Goal: Check status

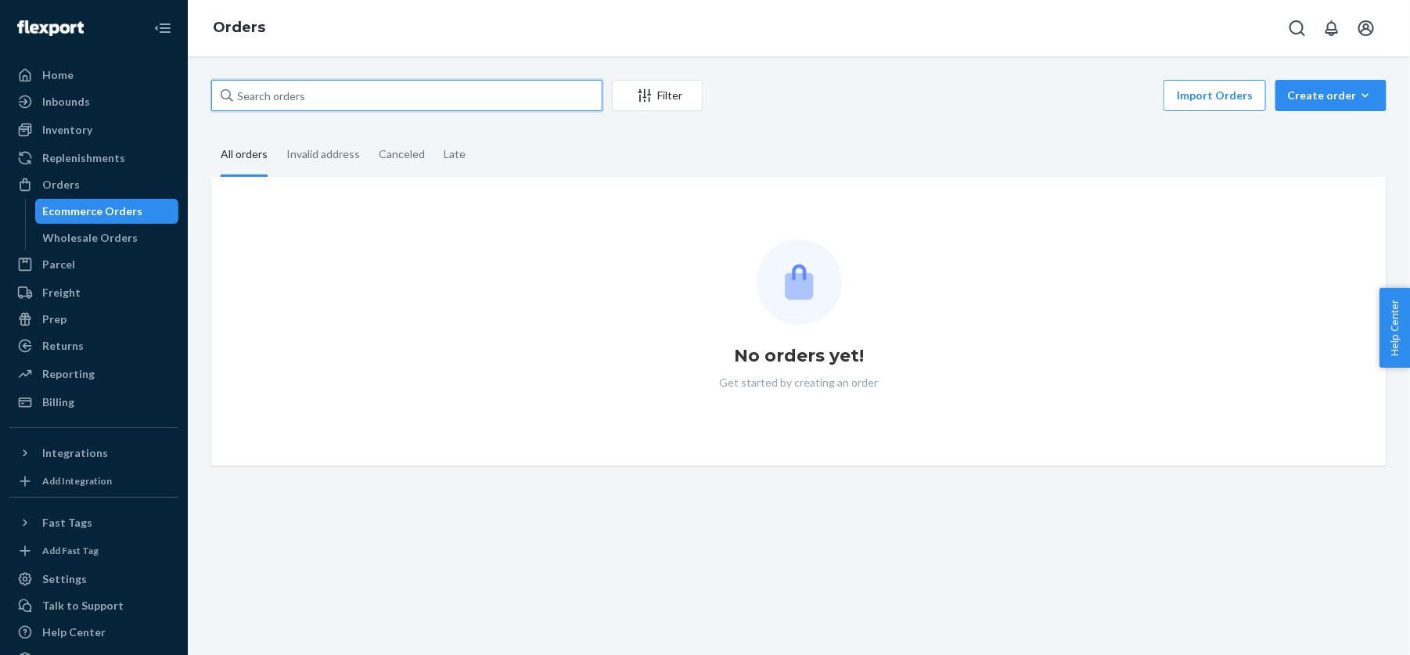
click at [405, 97] on input "text" at bounding box center [406, 95] width 391 height 31
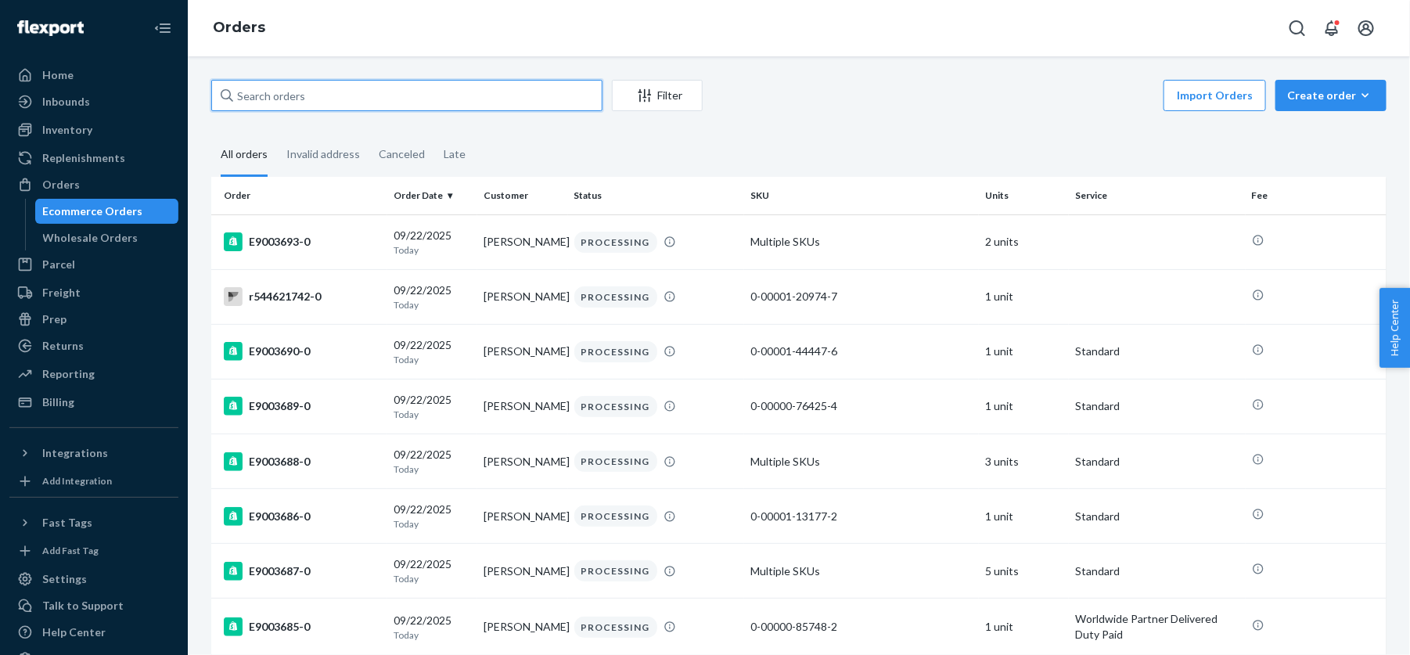
paste input "E850651"
type input "E850651"
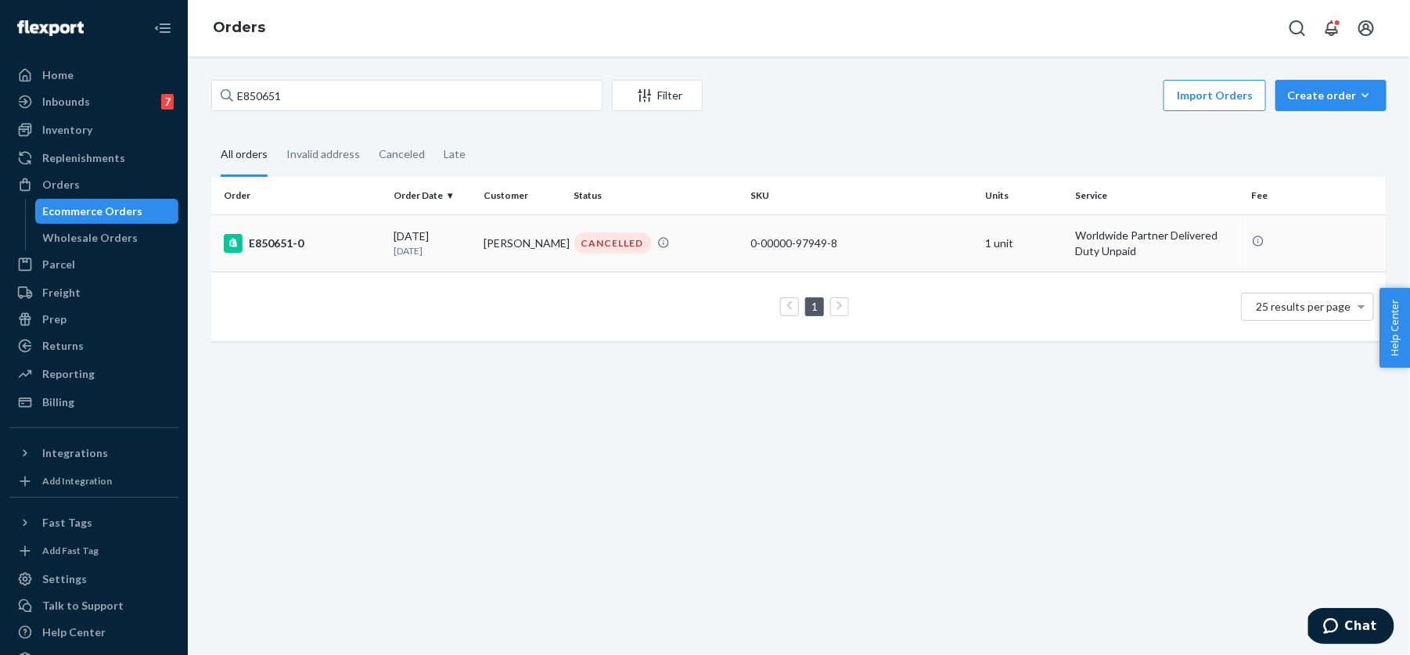
click at [587, 236] on div "CANCELLED" at bounding box center [612, 242] width 77 height 21
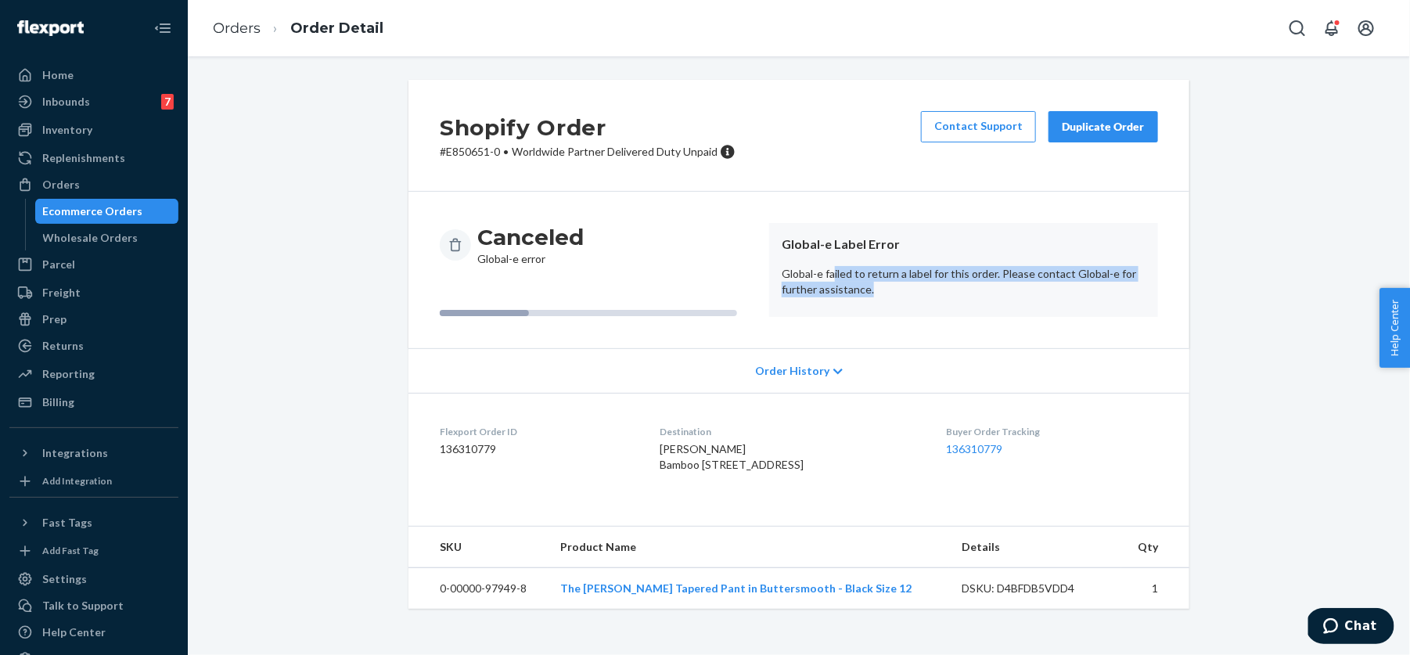
drag, startPoint x: 833, startPoint y: 272, endPoint x: 1012, endPoint y: 287, distance: 179.1
click at [1012, 288] on p "Global-e failed to return a label for this order. Please contact Global-e for f…" at bounding box center [964, 281] width 364 height 31
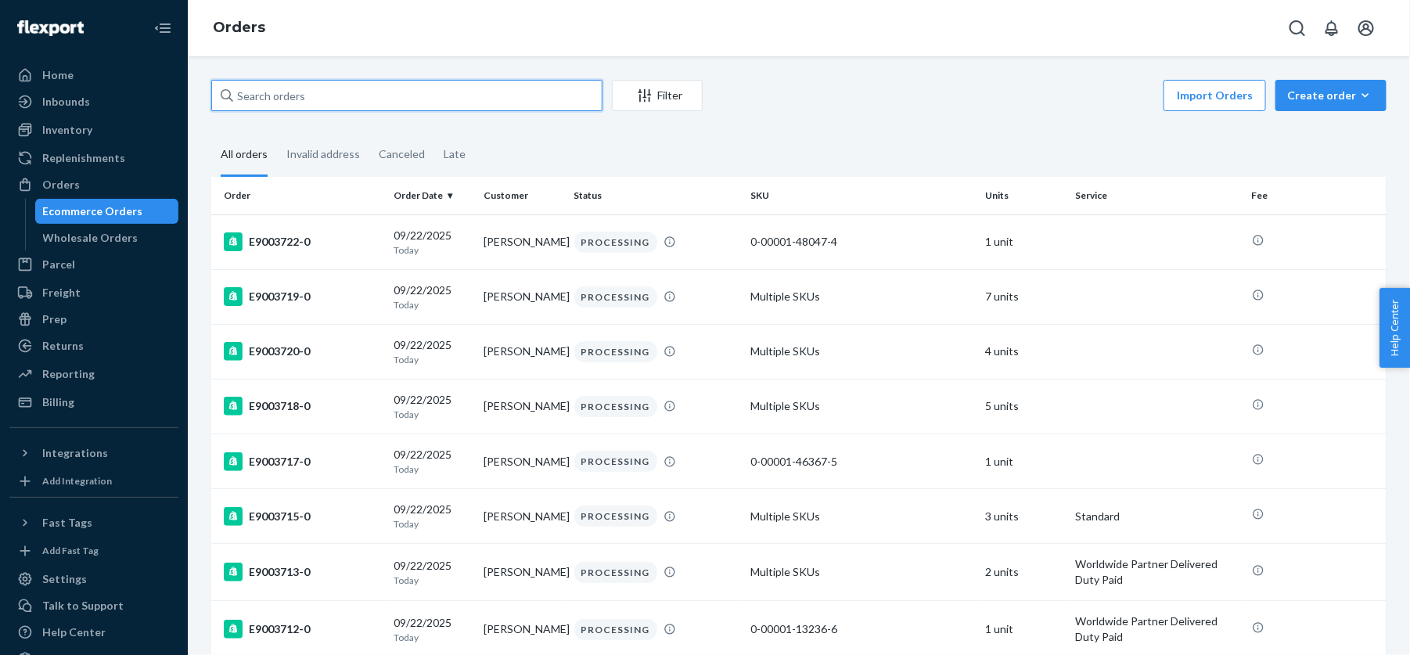
click at [402, 88] on input "text" at bounding box center [406, 95] width 391 height 31
paste input "E850651"
type input "E850651"
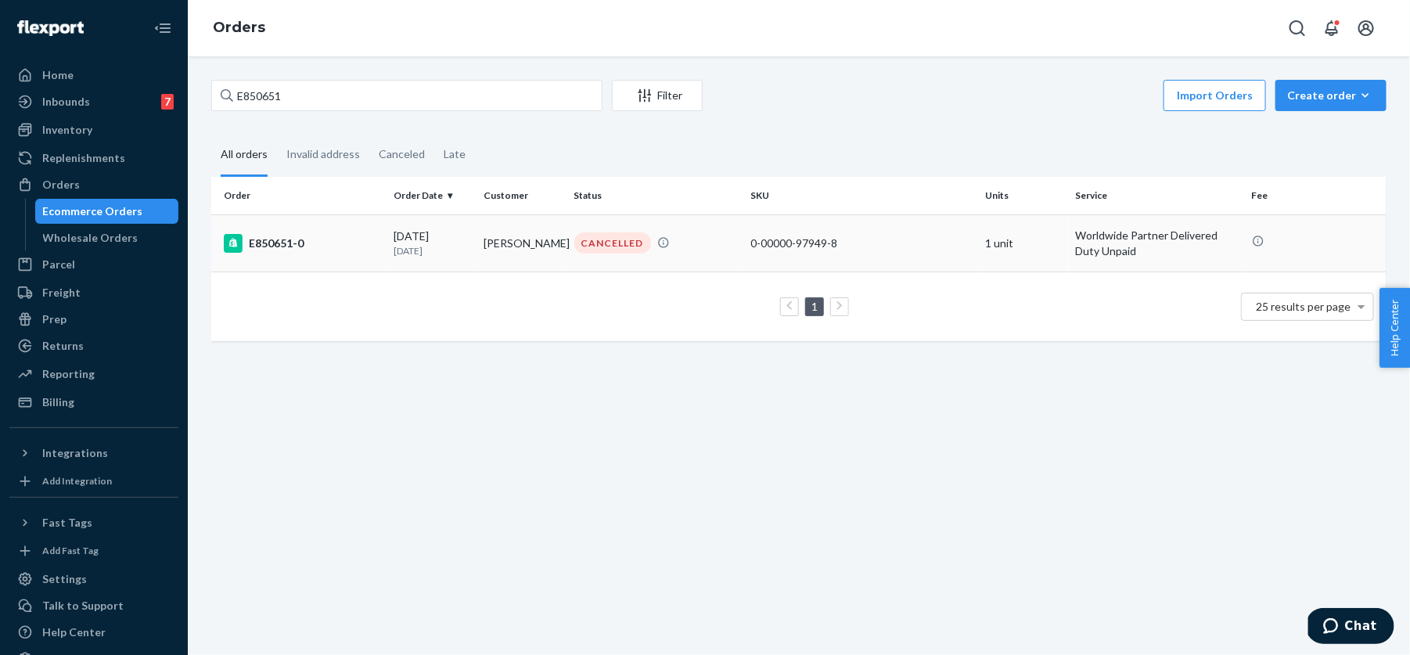
click at [511, 241] on td "[PERSON_NAME]" at bounding box center [522, 242] width 90 height 57
